Goal: Task Accomplishment & Management: Manage account settings

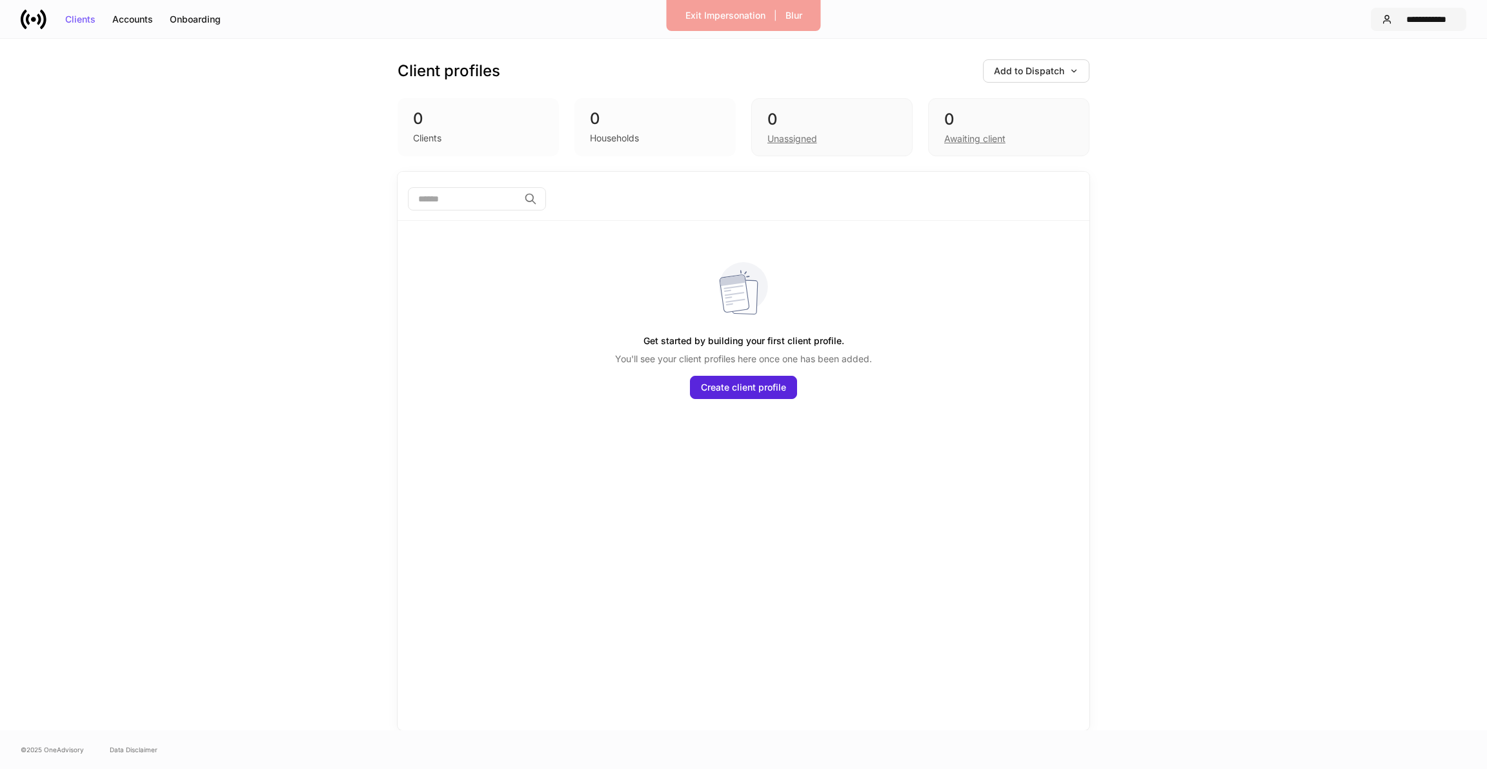
click at [1407, 15] on div "**********" at bounding box center [1426, 19] width 59 height 9
click at [1364, 73] on div "Settings" at bounding box center [1357, 79] width 35 height 13
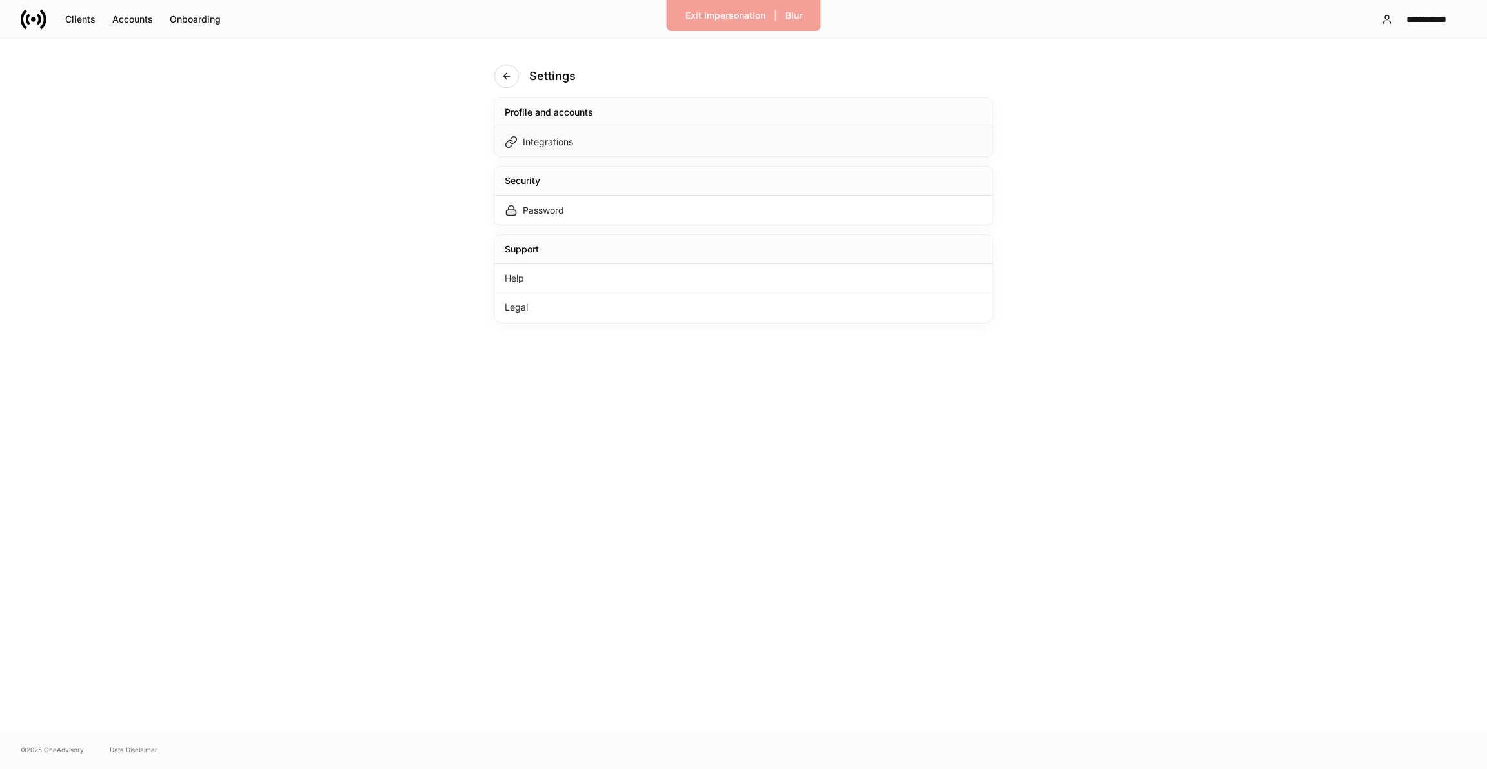
click at [890, 142] on div "Integrations" at bounding box center [743, 141] width 498 height 29
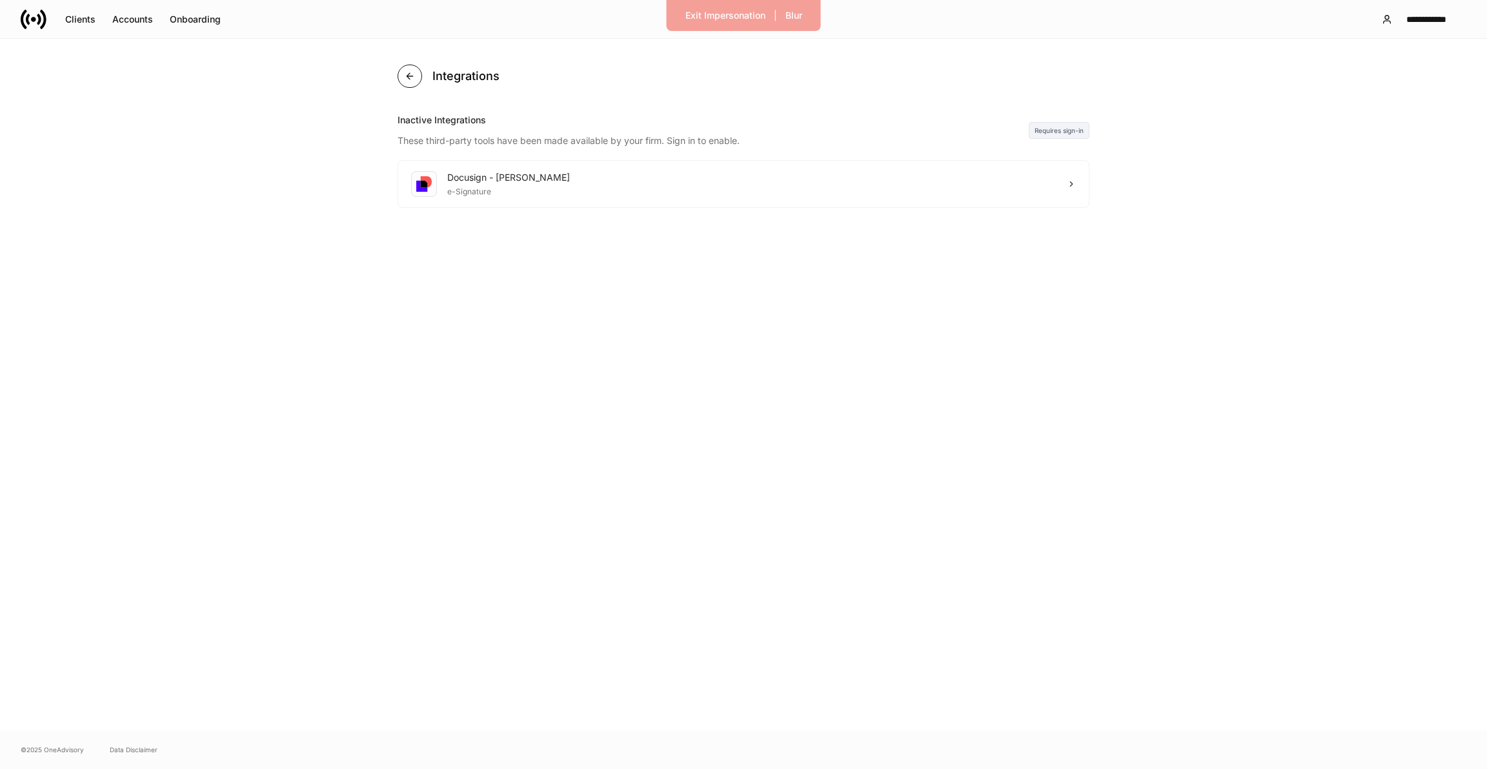
click at [406, 72] on icon "button" at bounding box center [410, 76] width 10 height 10
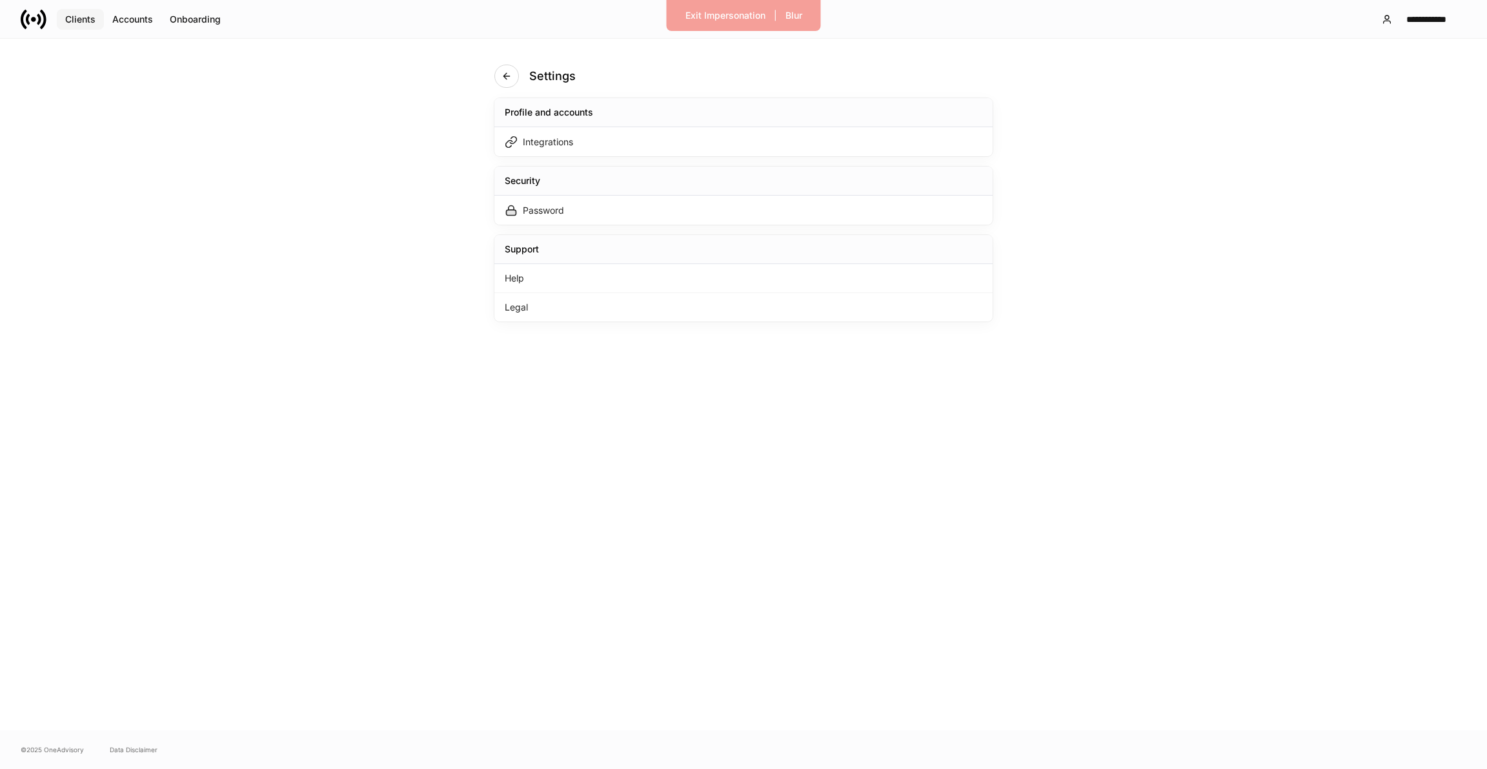
click at [74, 19] on div "Clients" at bounding box center [80, 19] width 30 height 9
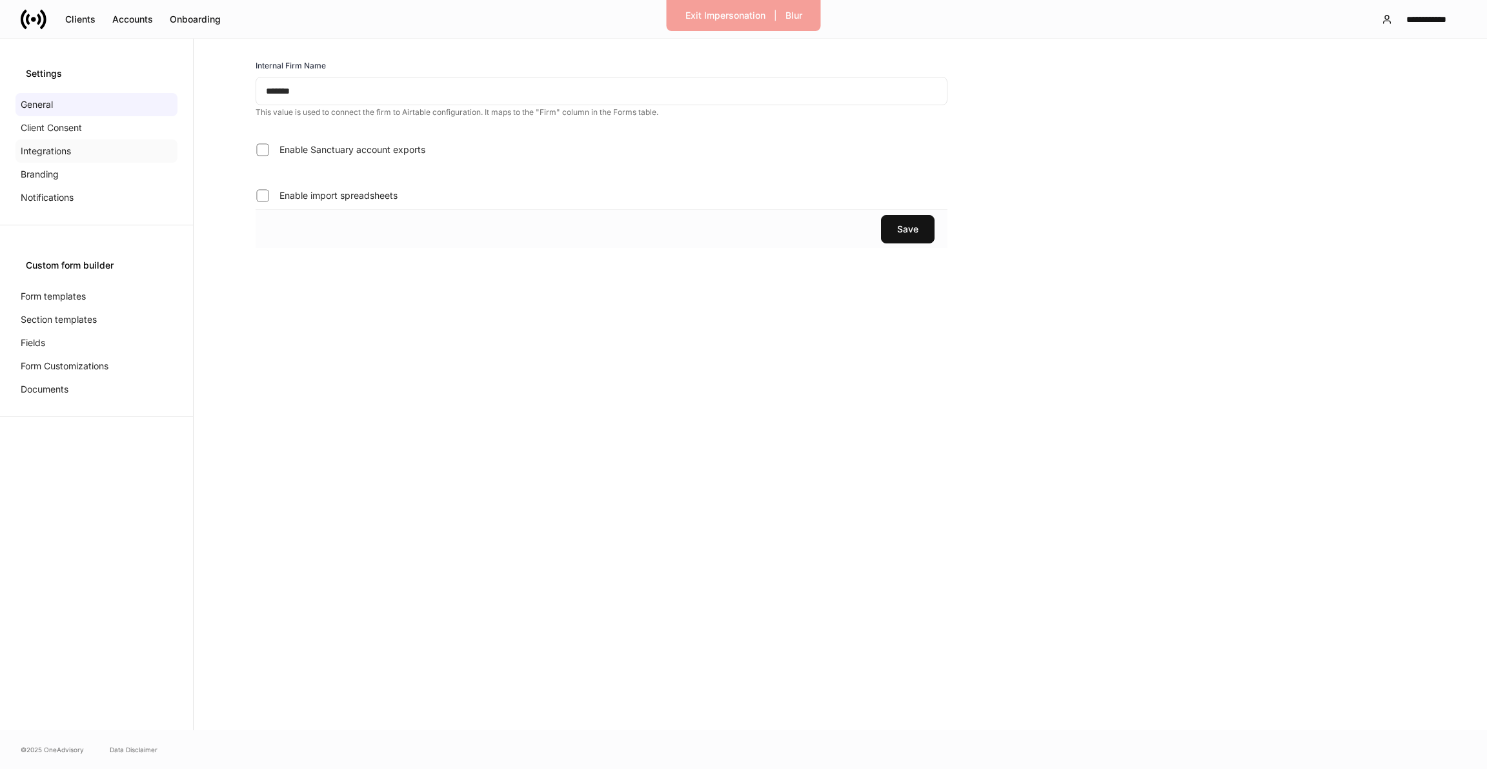
click at [55, 152] on p "Integrations" at bounding box center [46, 151] width 50 height 13
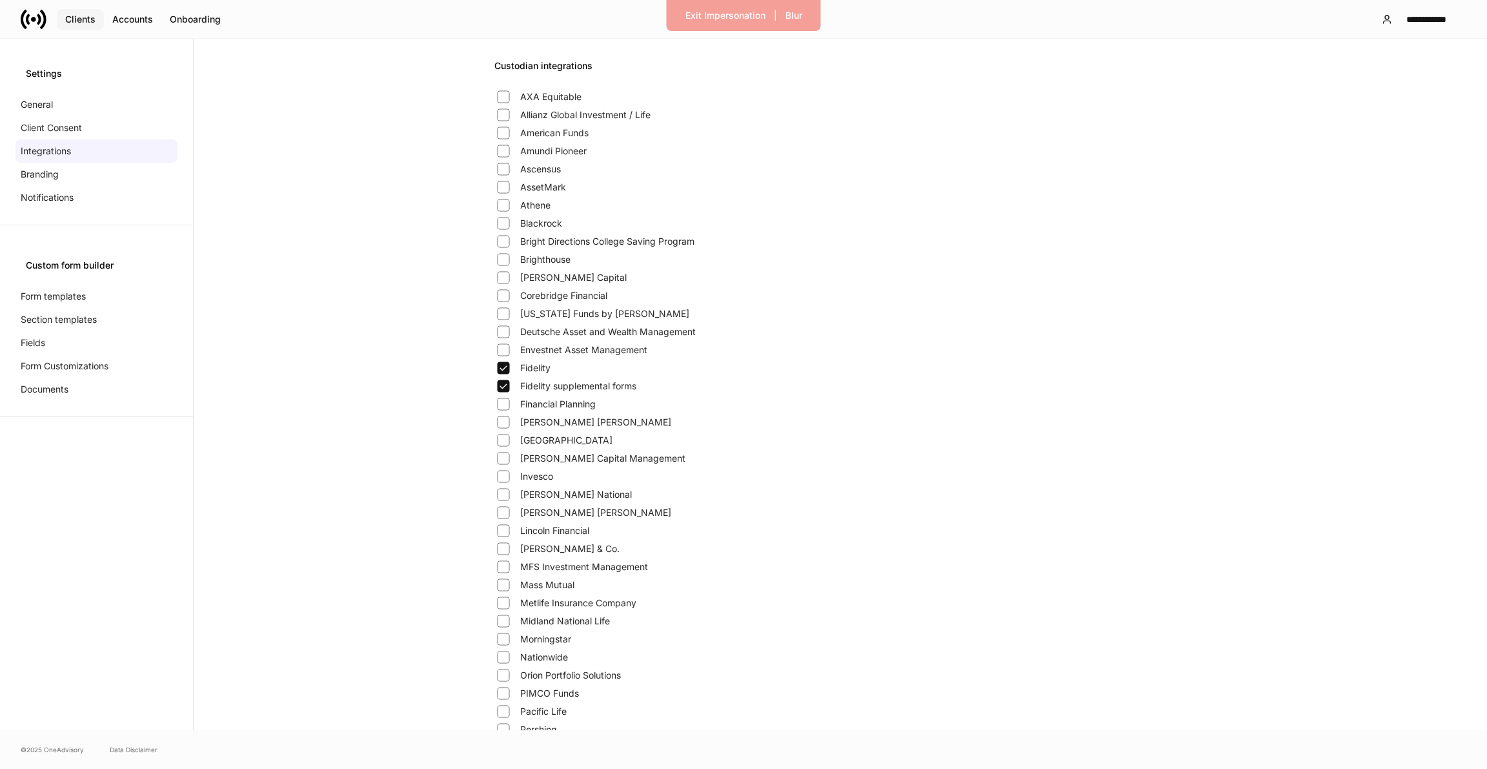
click at [80, 26] on button "Clients" at bounding box center [80, 19] width 47 height 21
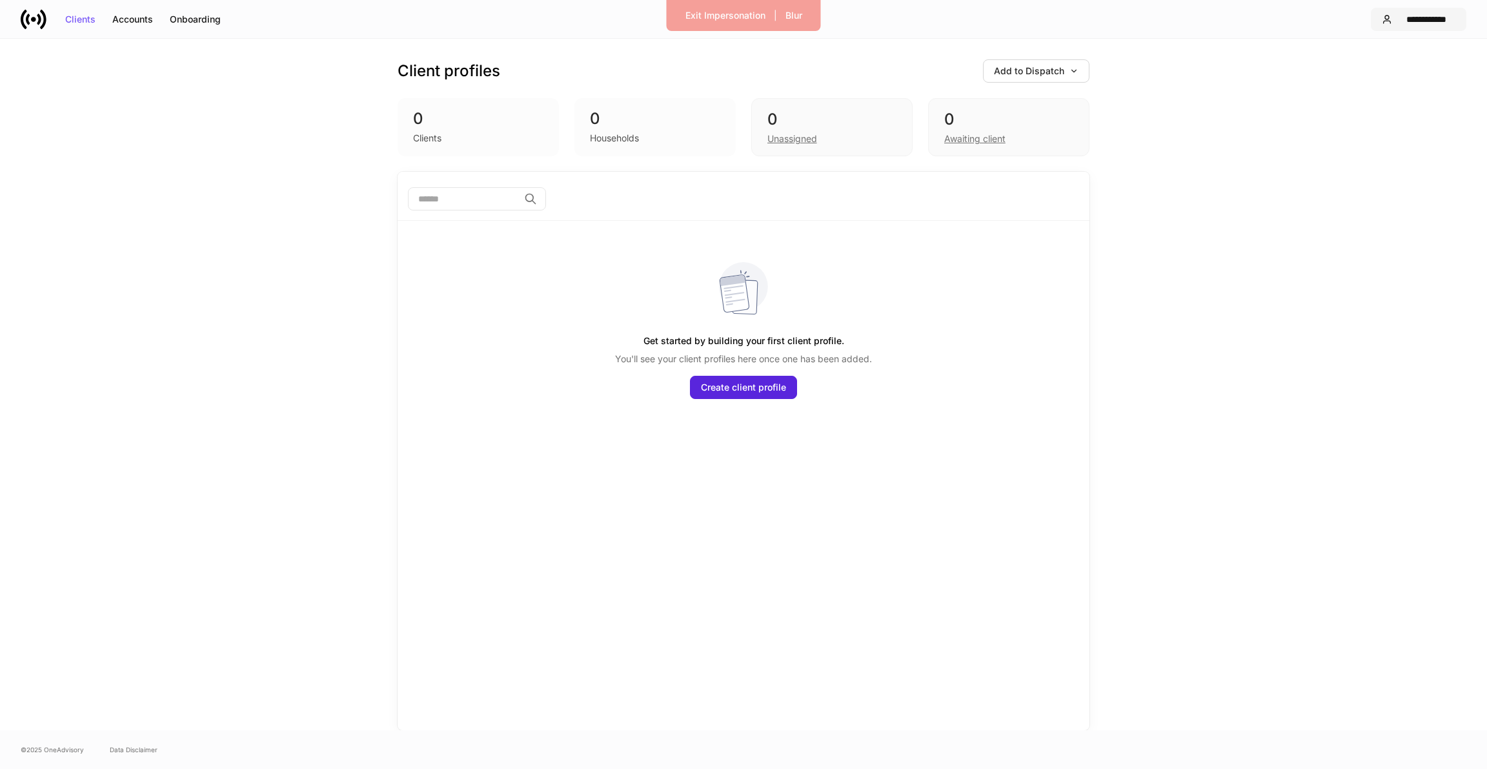
click at [1410, 17] on div "**********" at bounding box center [1426, 19] width 59 height 9
click at [1380, 76] on li "Settings" at bounding box center [1436, 79] width 250 height 24
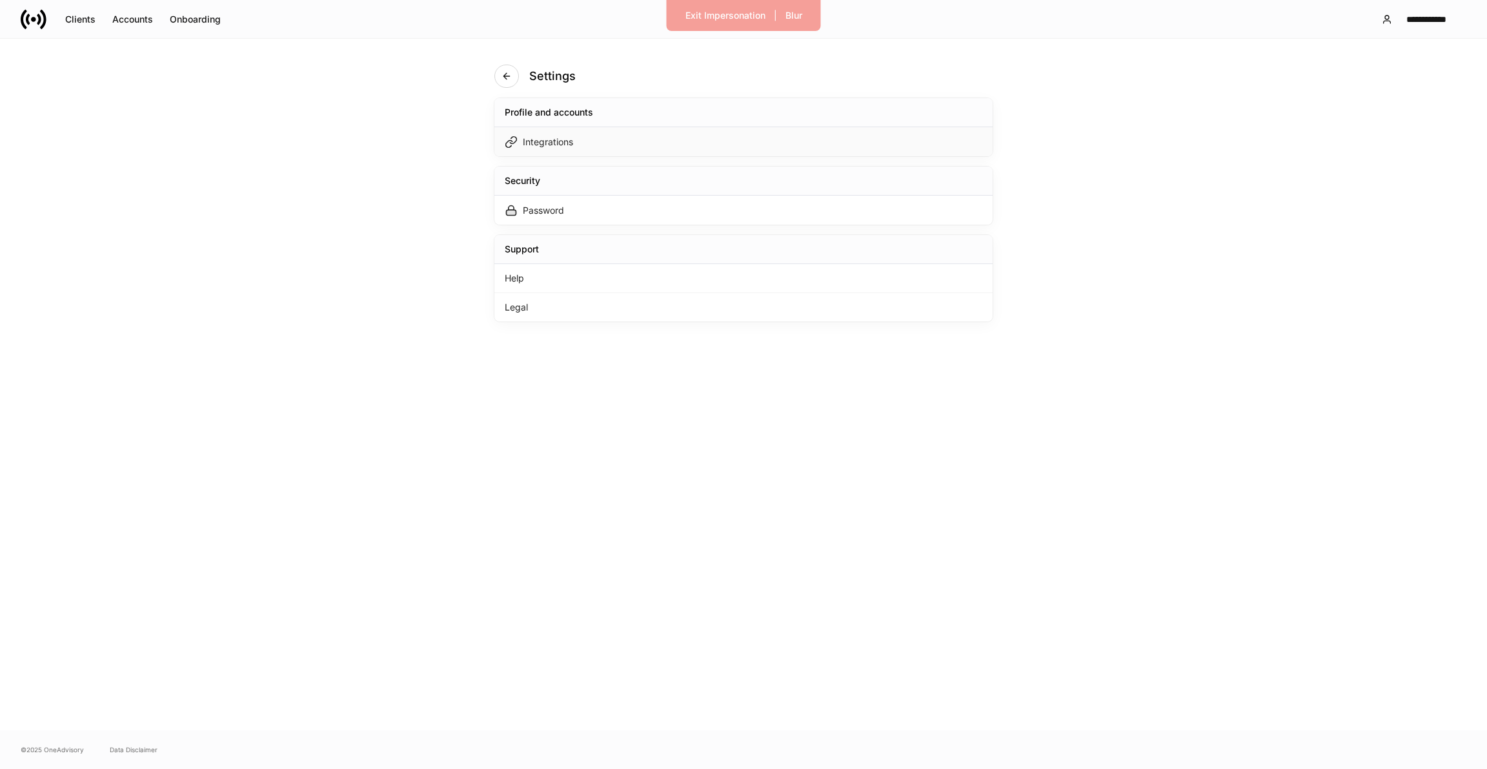
click at [916, 144] on div "Integrations" at bounding box center [743, 141] width 498 height 29
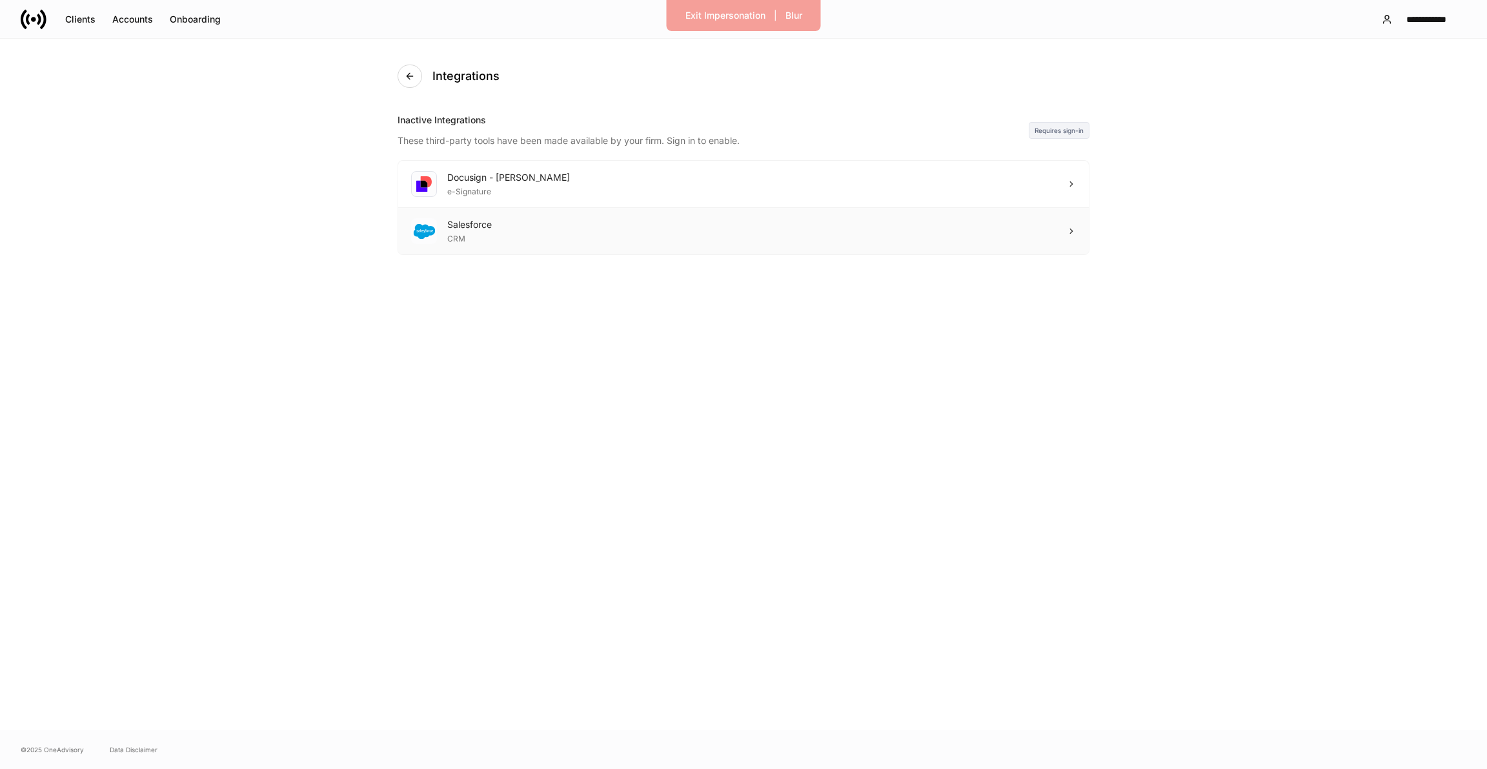
click at [867, 223] on div "Salesforce CRM" at bounding box center [743, 231] width 690 height 46
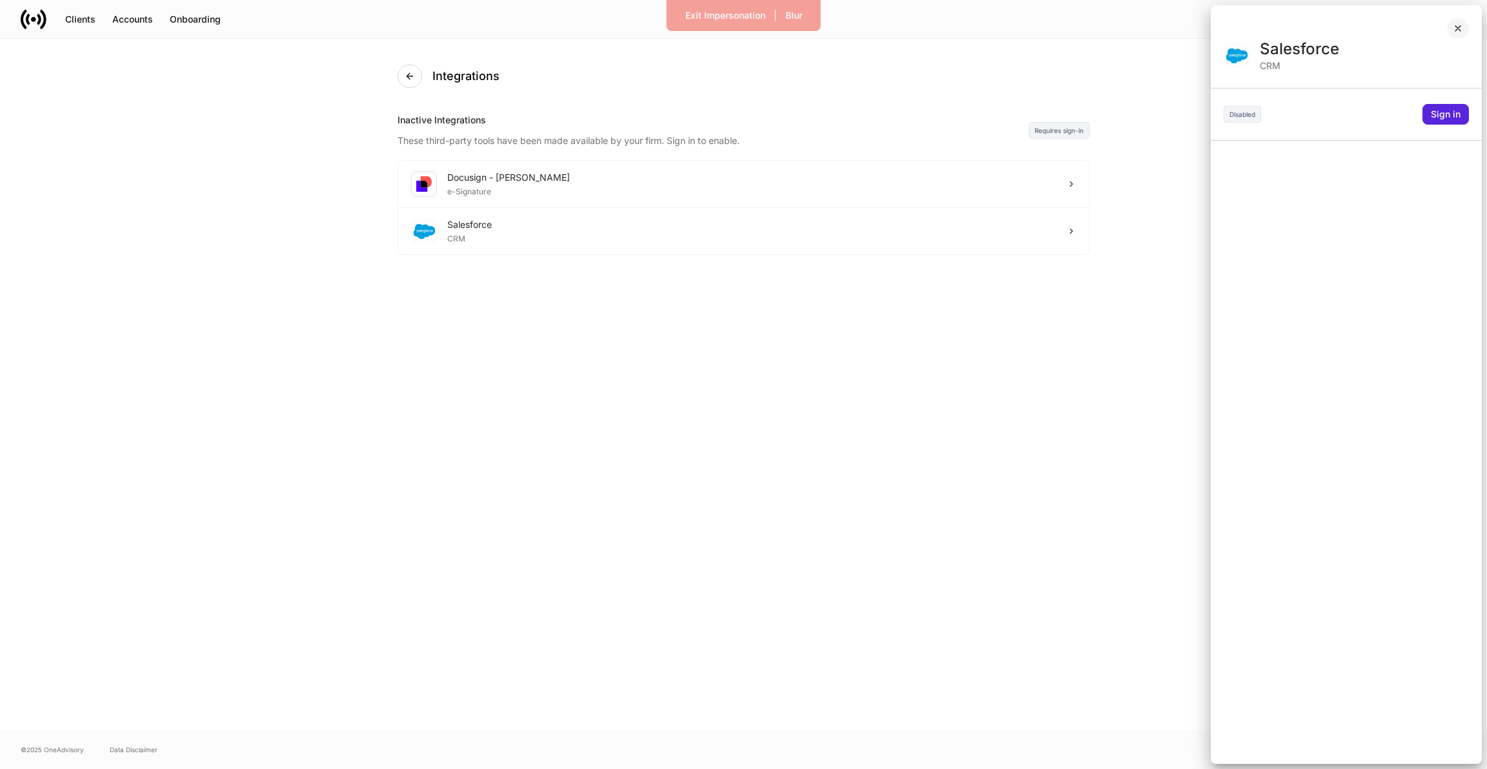
click at [1455, 26] on icon "button" at bounding box center [1457, 28] width 5 height 5
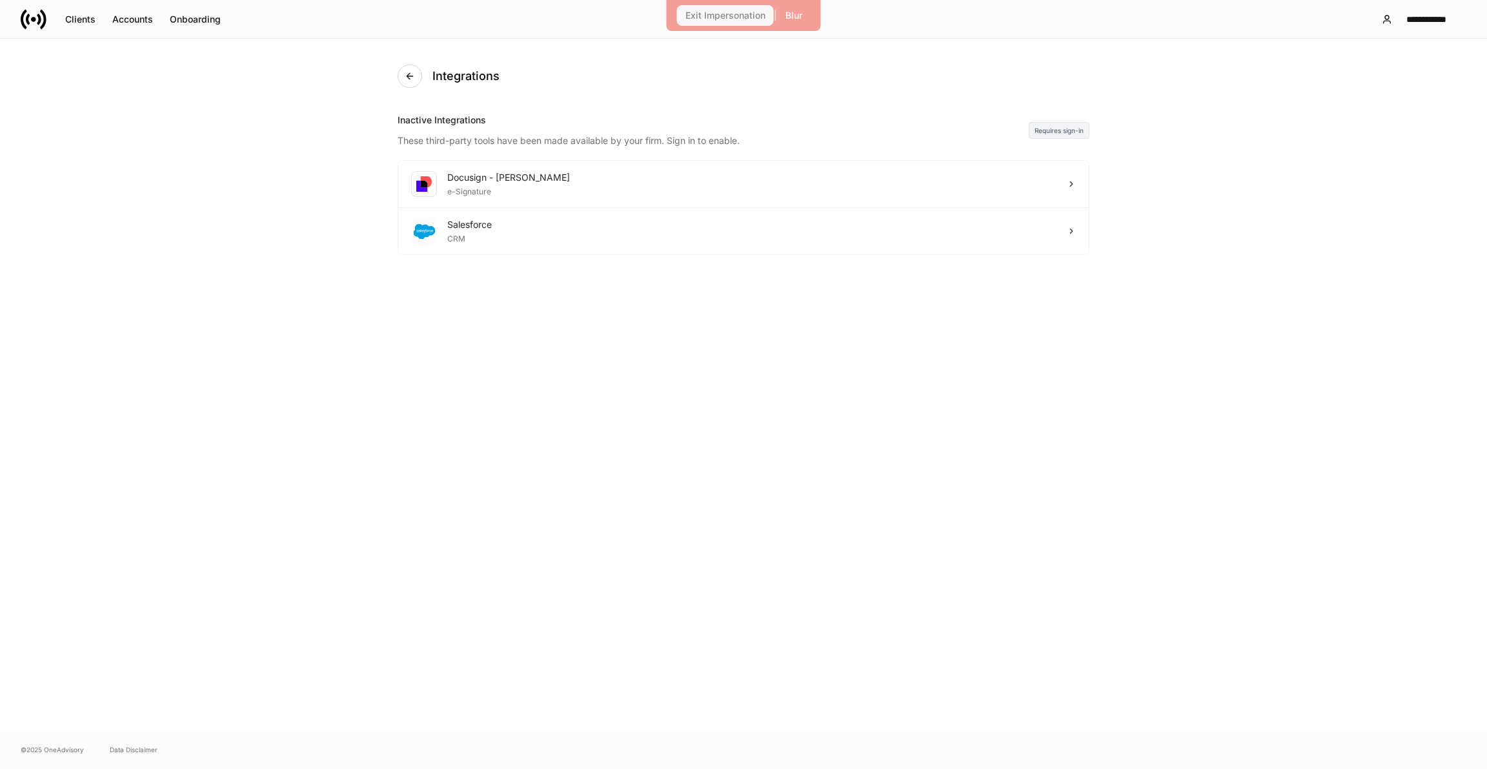
click at [703, 17] on div "Exit Impersonation" at bounding box center [725, 15] width 80 height 9
